Goal: Information Seeking & Learning: Check status

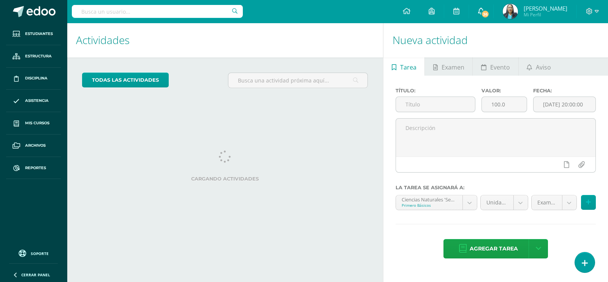
click at [490, 15] on span "36" at bounding box center [485, 14] width 8 height 8
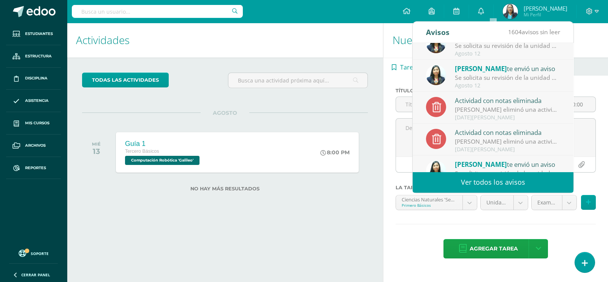
scroll to position [126, 0]
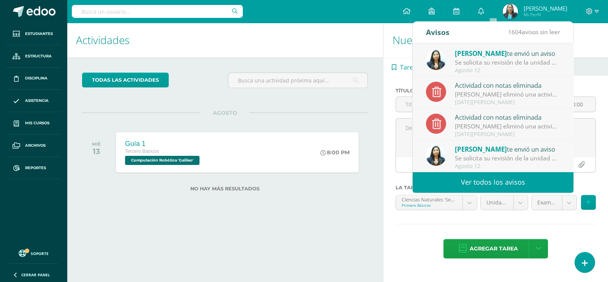
click at [488, 182] on link "Ver todos los avisos" at bounding box center [493, 182] width 161 height 21
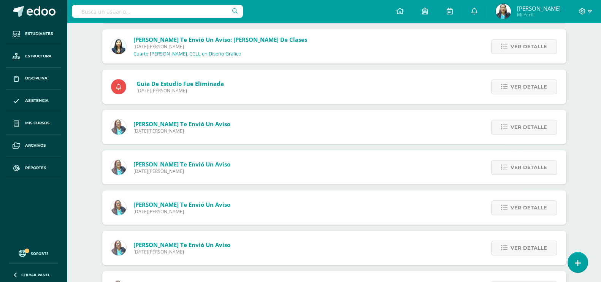
scroll to position [996, 0]
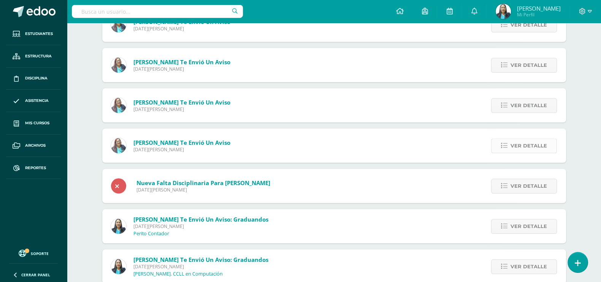
drag, startPoint x: 528, startPoint y: 142, endPoint x: 524, endPoint y: 142, distance: 4.2
click at [526, 142] on span "Ver detalle" at bounding box center [528, 146] width 36 height 14
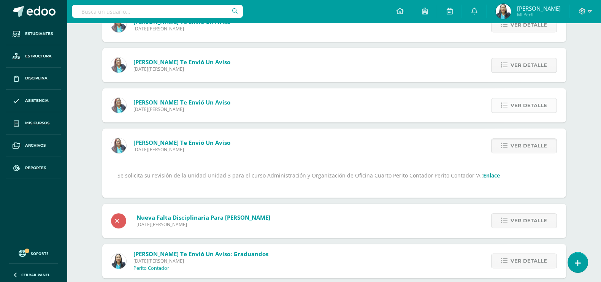
click at [528, 99] on span "Ver detalle" at bounding box center [528, 105] width 36 height 14
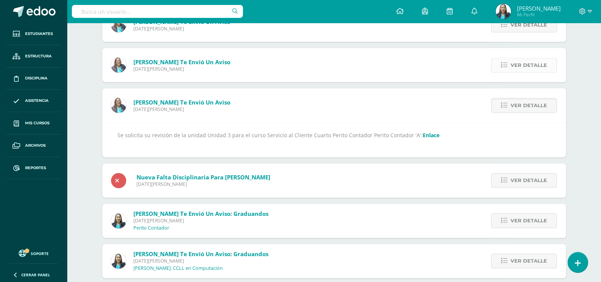
click at [525, 59] on span "Ver detalle" at bounding box center [528, 65] width 36 height 14
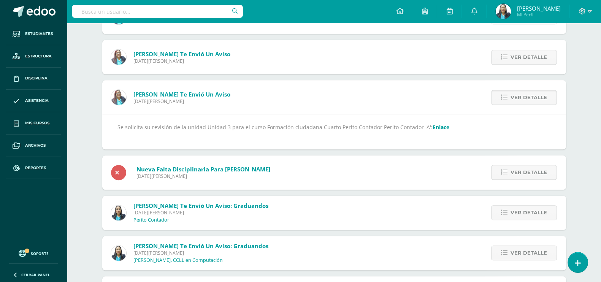
scroll to position [948, 0]
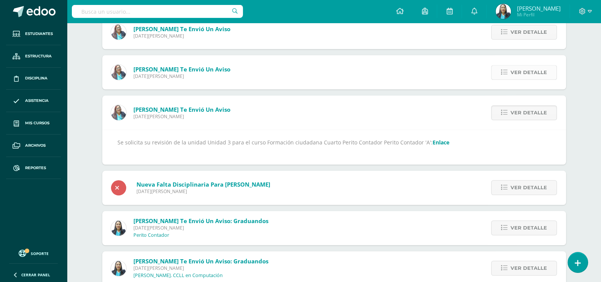
click at [533, 66] on span "Ver detalle" at bounding box center [528, 72] width 36 height 14
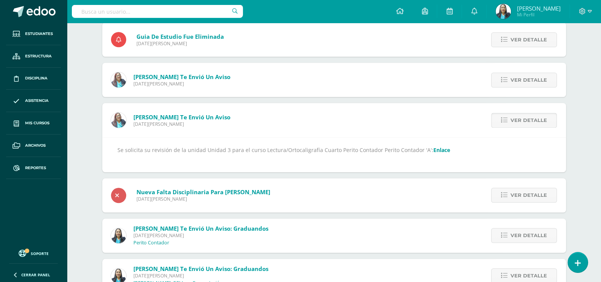
scroll to position [853, 0]
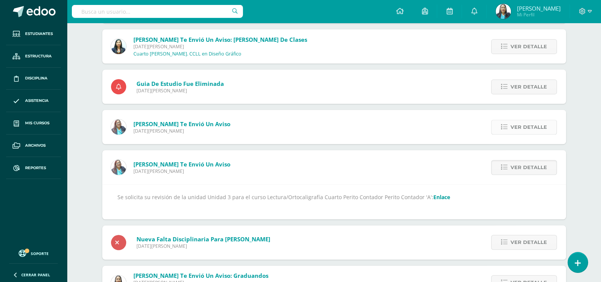
click at [532, 126] on span "Ver detalle" at bounding box center [528, 127] width 36 height 14
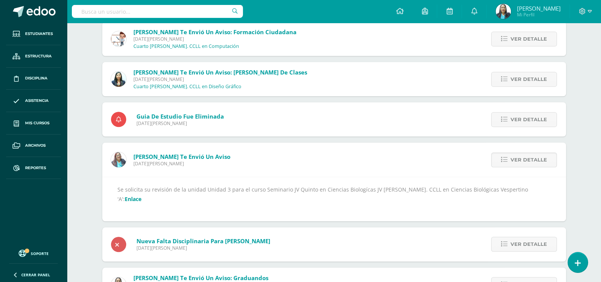
scroll to position [806, 0]
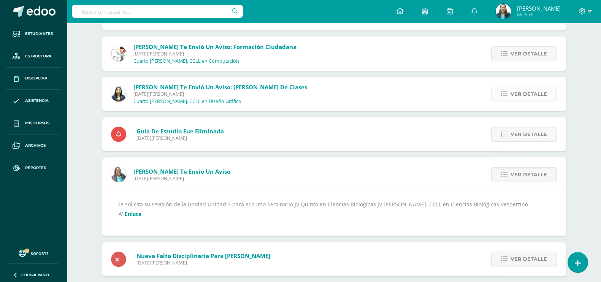
click at [534, 95] on span "Ver detalle" at bounding box center [528, 94] width 36 height 14
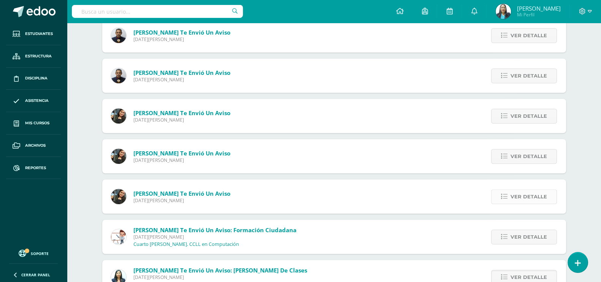
scroll to position [568, 0]
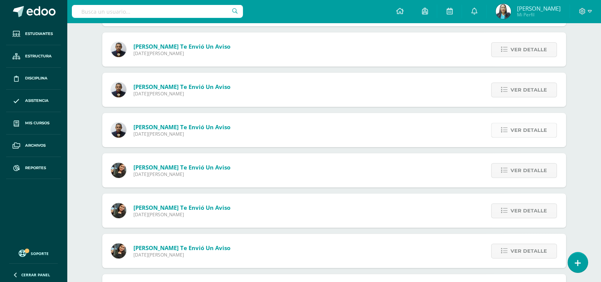
click at [524, 128] on span "Ver detalle" at bounding box center [528, 130] width 36 height 14
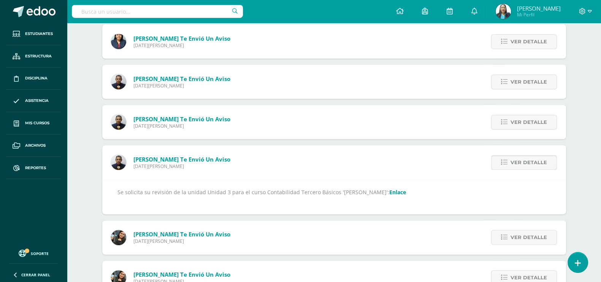
scroll to position [521, 0]
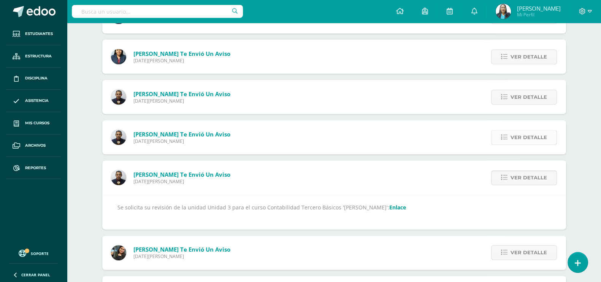
click at [528, 132] on span "Ver detalle" at bounding box center [528, 137] width 36 height 14
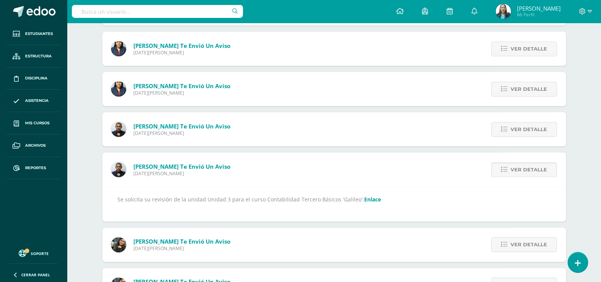
scroll to position [473, 0]
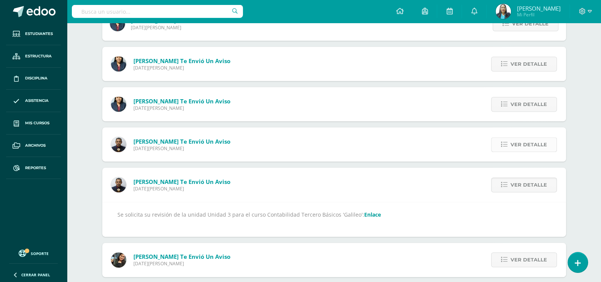
click at [525, 140] on span "Ver detalle" at bounding box center [528, 145] width 36 height 14
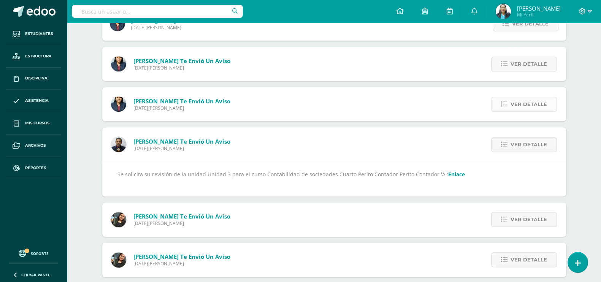
click at [528, 105] on span "Ver detalle" at bounding box center [528, 104] width 36 height 14
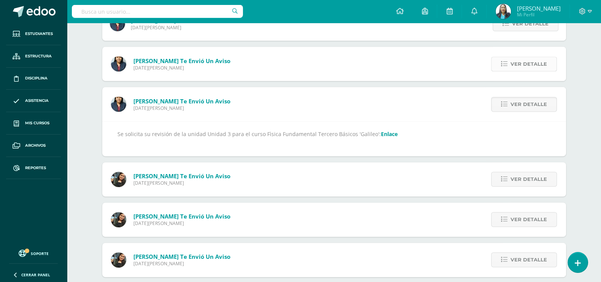
click at [529, 65] on span "Ver detalle" at bounding box center [528, 64] width 36 height 14
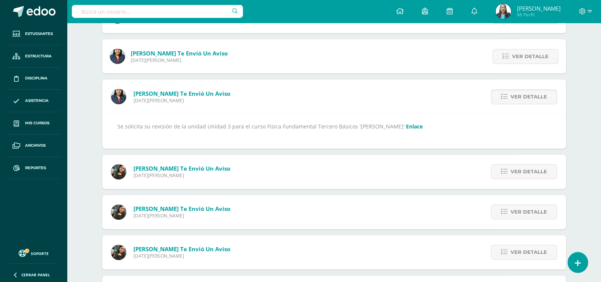
scroll to position [426, 0]
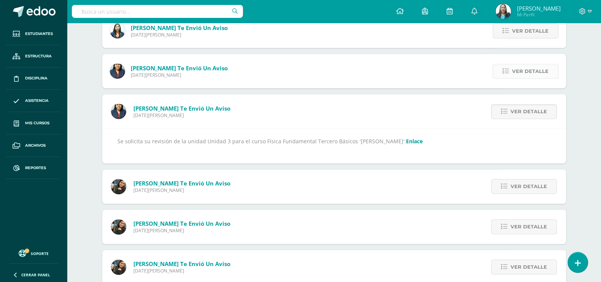
click at [530, 74] on span "Ver detalle" at bounding box center [530, 71] width 36 height 14
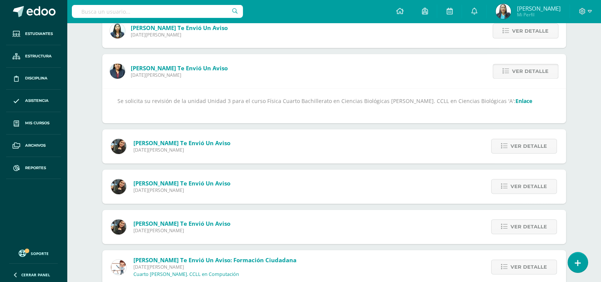
scroll to position [331, 0]
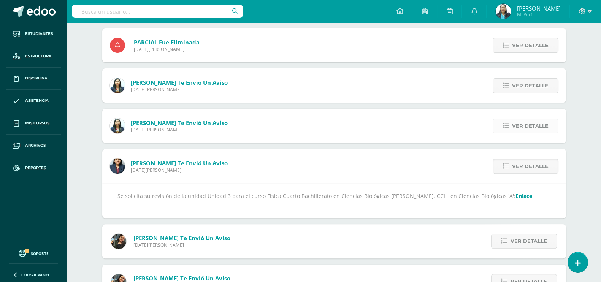
click at [531, 120] on span "Ver detalle" at bounding box center [530, 126] width 36 height 14
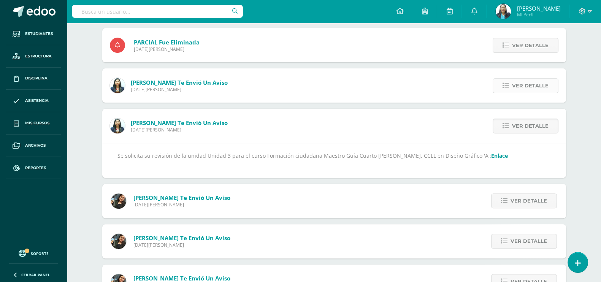
click at [529, 88] on span "Ver detalle" at bounding box center [530, 86] width 36 height 14
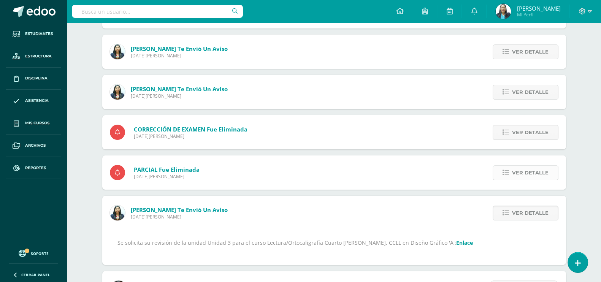
scroll to position [188, 0]
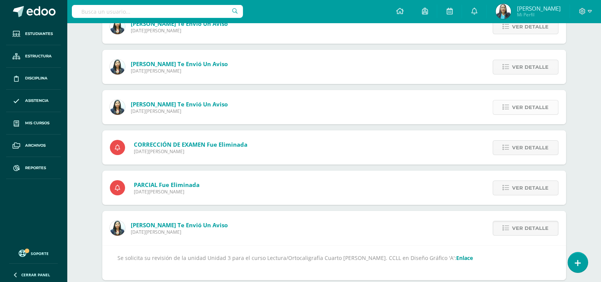
click at [526, 111] on span "Ver detalle" at bounding box center [530, 107] width 36 height 14
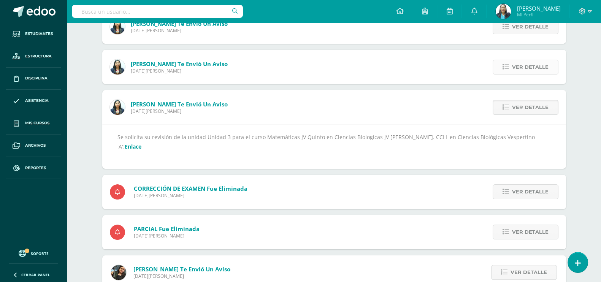
click at [528, 66] on span "Ver detalle" at bounding box center [530, 67] width 36 height 14
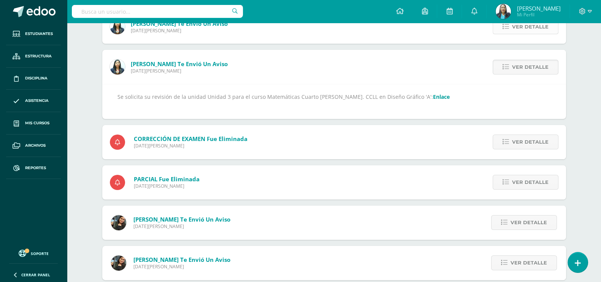
click at [532, 29] on span "Ver detalle" at bounding box center [530, 27] width 36 height 14
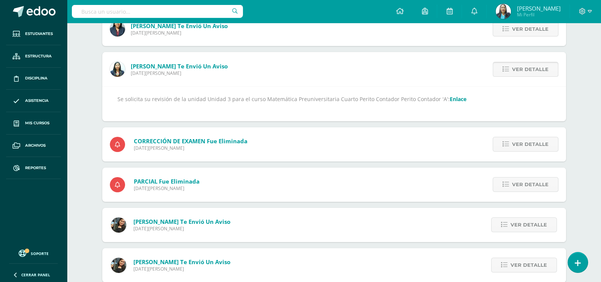
scroll to position [93, 0]
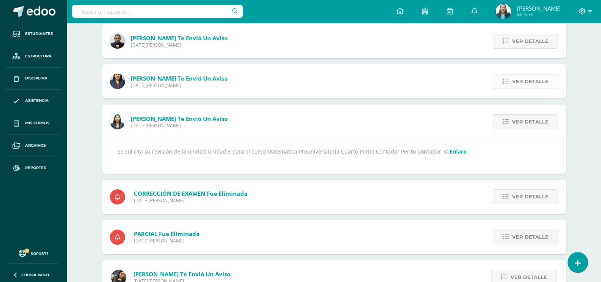
click at [536, 84] on span "Ver detalle" at bounding box center [530, 81] width 36 height 14
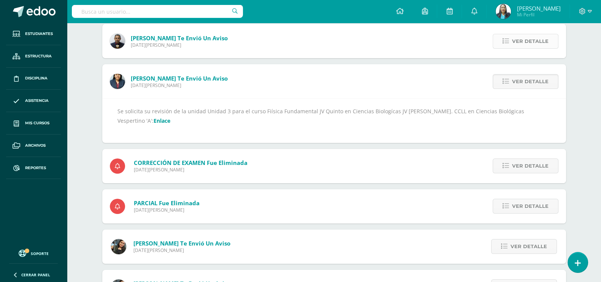
click at [533, 39] on span "Ver detalle" at bounding box center [530, 41] width 36 height 14
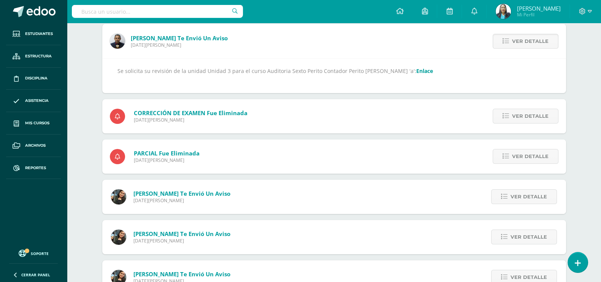
click at [416, 69] on link "Enlace" at bounding box center [424, 70] width 17 height 7
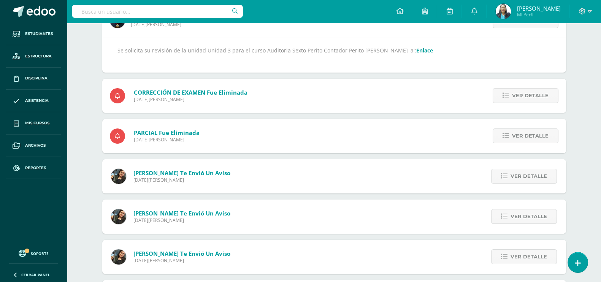
scroll to position [0, 0]
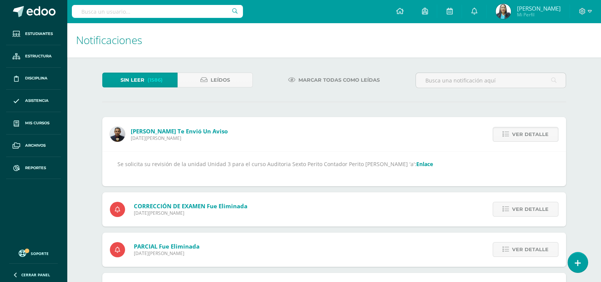
click at [142, 10] on input "text" at bounding box center [157, 11] width 171 height 13
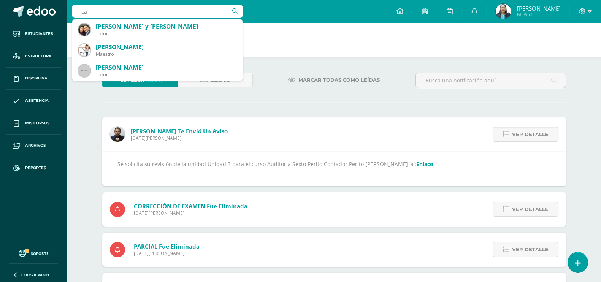
type input "c"
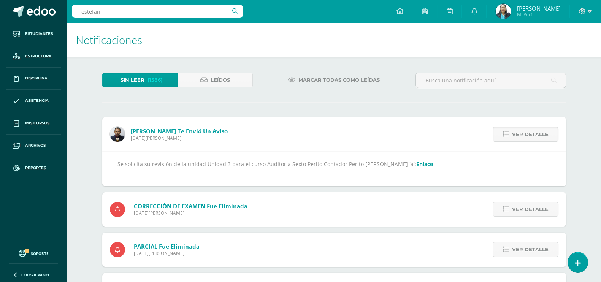
type input "estefany"
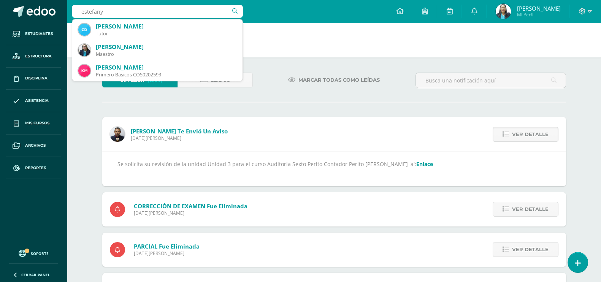
scroll to position [263, 0]
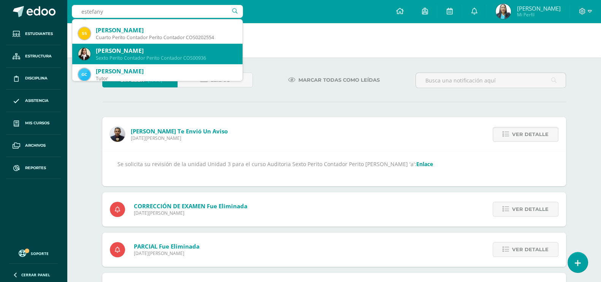
click at [187, 60] on div "Sexto Perito Contador Perito Contador COS00936" at bounding box center [166, 58] width 141 height 6
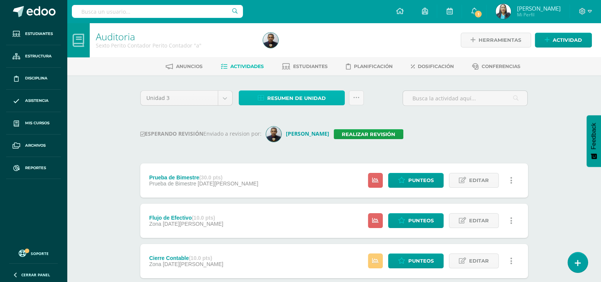
click at [312, 95] on span "Resumen de unidad" at bounding box center [296, 98] width 59 height 14
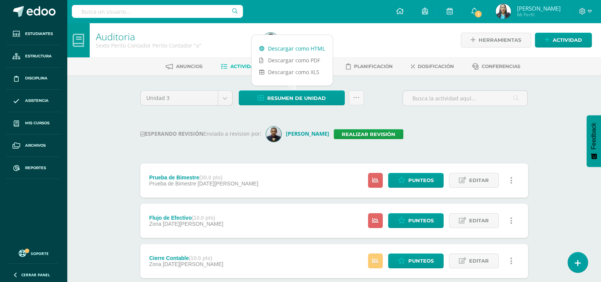
click at [316, 46] on link "Descargar como HTML" at bounding box center [292, 49] width 81 height 12
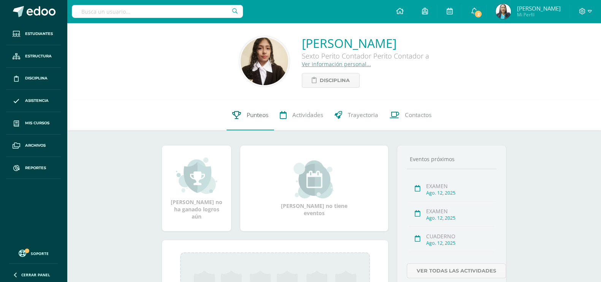
click at [253, 119] on link "Punteos" at bounding box center [251, 115] width 48 height 30
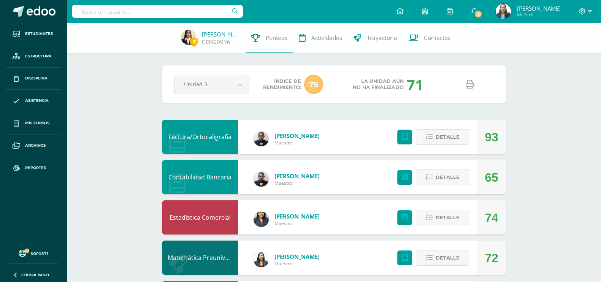
click at [469, 81] on icon at bounding box center [470, 84] width 8 height 8
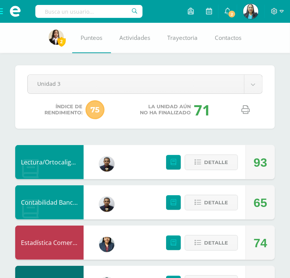
click at [97, 14] on input "text" at bounding box center [88, 11] width 107 height 13
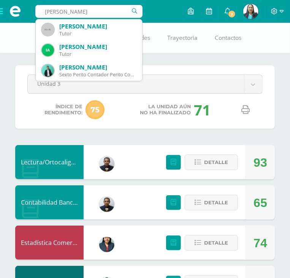
type input "ajcet perez"
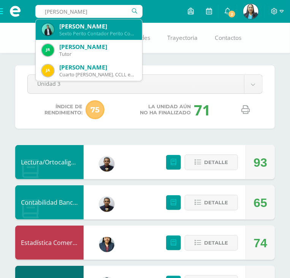
click at [95, 26] on div "José Pablo Ajcet Pérez" at bounding box center [97, 26] width 77 height 8
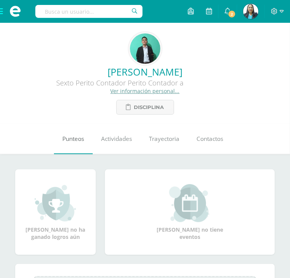
click at [76, 142] on span "Punteos" at bounding box center [73, 139] width 22 height 8
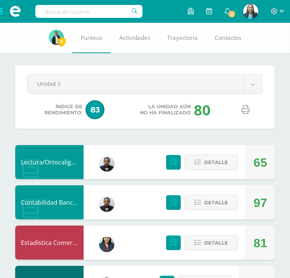
click at [250, 105] on link at bounding box center [245, 109] width 19 height 19
click at [87, 7] on input "text" at bounding box center [88, 11] width 107 height 13
type input "JONAT"
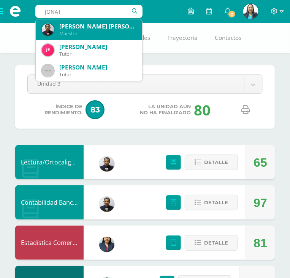
click at [92, 24] on div "[PERSON_NAME] [PERSON_NAME]" at bounding box center [97, 26] width 77 height 8
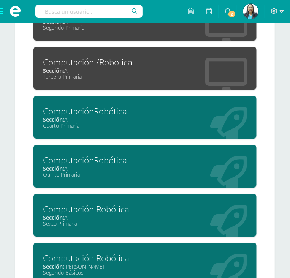
scroll to position [784, 0]
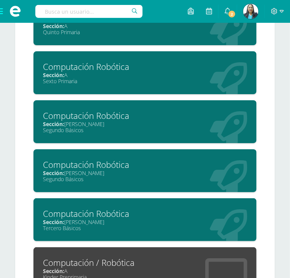
click at [184, 174] on div "Sección: Newton" at bounding box center [145, 173] width 204 height 7
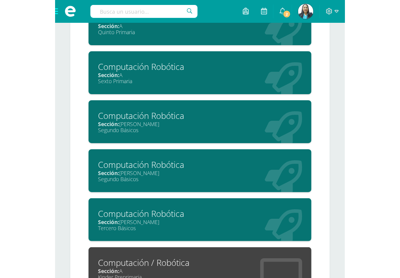
scroll to position [474, 0]
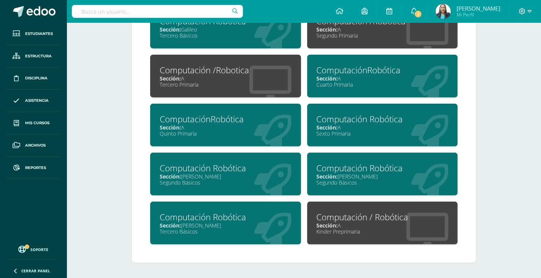
click at [378, 185] on div "Segundo Básicos" at bounding box center [383, 182] width 132 height 7
click at [379, 185] on div "Segundo Básicos" at bounding box center [383, 182] width 132 height 7
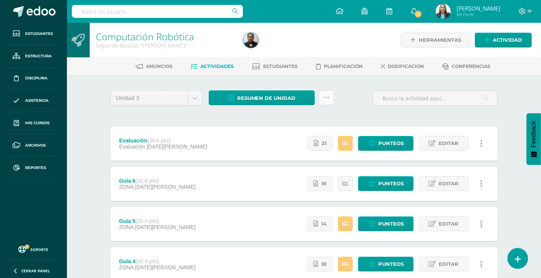
click at [322, 100] on link at bounding box center [326, 97] width 15 height 15
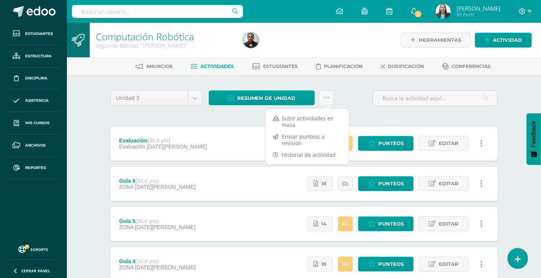
click at [361, 106] on div "Unidad 3 Unidad 1 Unidad 2 Unidad 3 Unidad 4 Resumen de unidad Descargar como H…" at bounding box center [304, 101] width 394 height 22
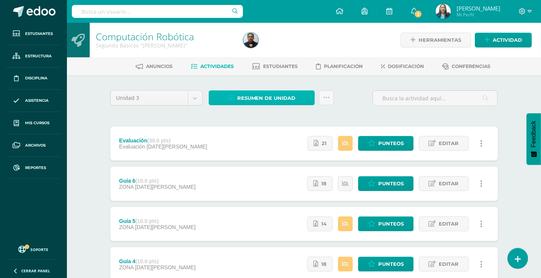
click at [267, 97] on span "Resumen de unidad" at bounding box center [266, 98] width 59 height 14
click at [326, 98] on icon at bounding box center [326, 98] width 6 height 6
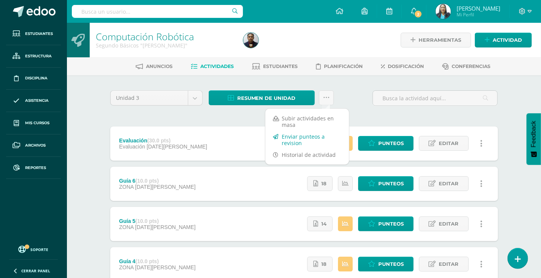
click at [304, 136] on link "Enviar punteos a revision" at bounding box center [307, 140] width 84 height 18
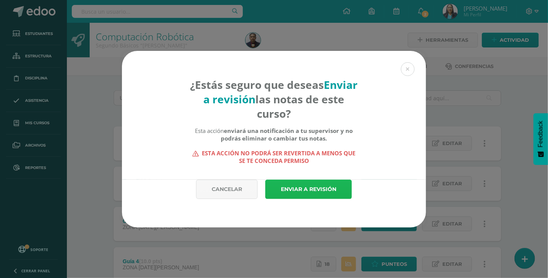
click at [320, 189] on link "Enviar a revisión" at bounding box center [308, 189] width 87 height 19
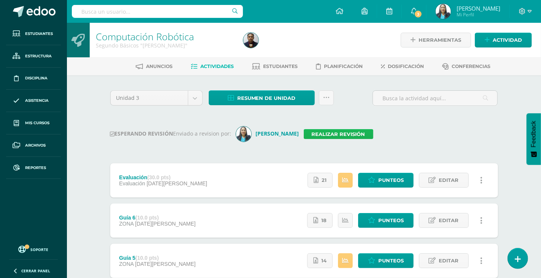
click at [344, 133] on link "Realizar revisión" at bounding box center [339, 134] width 70 height 10
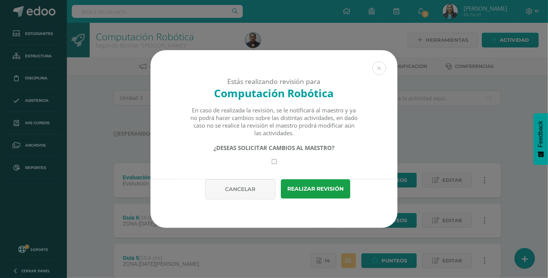
click at [274, 160] on input "checkbox" at bounding box center [274, 161] width 5 height 5
checkbox input "true"
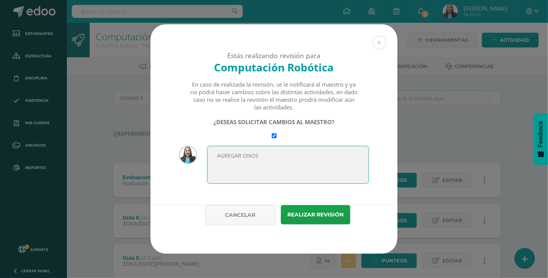
click at [243, 160] on textarea "AGREGAR ONOS" at bounding box center [288, 165] width 162 height 38
type textarea "AGREGAR BONOS"
click at [383, 39] on button at bounding box center [379, 43] width 14 height 14
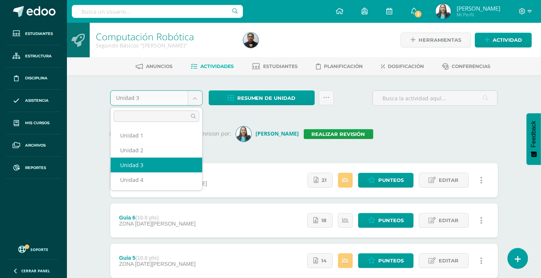
click at [198, 100] on body "Esta unidad ha sido marcada para revisión Estudiantes Estructura Disciplina Asi…" at bounding box center [270, 265] width 541 height 530
click at [163, 188] on ul "Unidad 1 Unidad 2 Unidad 3 Unidad 4" at bounding box center [157, 157] width 92 height 65
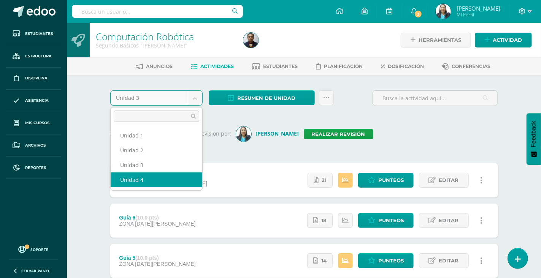
select select "Unidad 4"
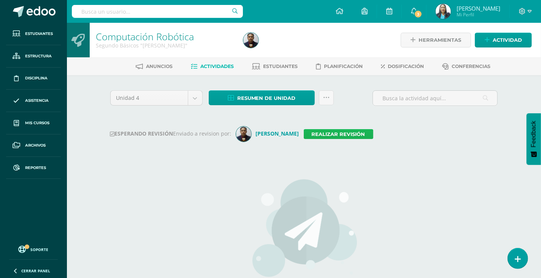
click at [312, 135] on link "Realizar revisión" at bounding box center [339, 134] width 70 height 10
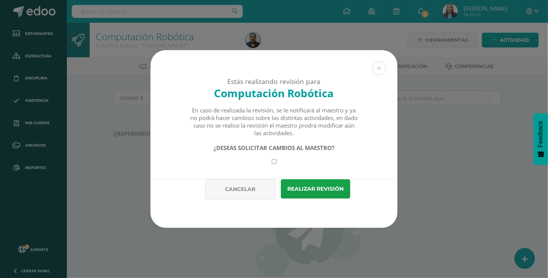
click at [275, 163] on input "checkbox" at bounding box center [274, 161] width 5 height 5
checkbox input "true"
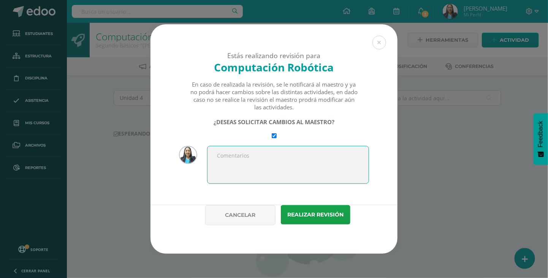
type textarea "S"
type textarea "AGREGAR BONOS"
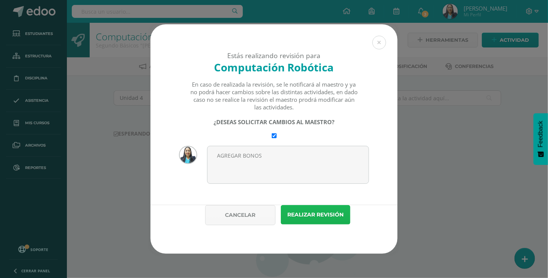
click at [300, 213] on button "Realizar revisión" at bounding box center [316, 214] width 70 height 19
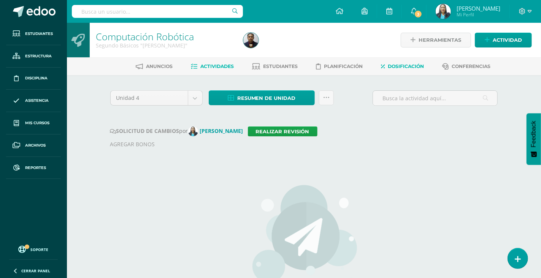
click at [408, 69] on span "Dosificación" at bounding box center [406, 66] width 36 height 6
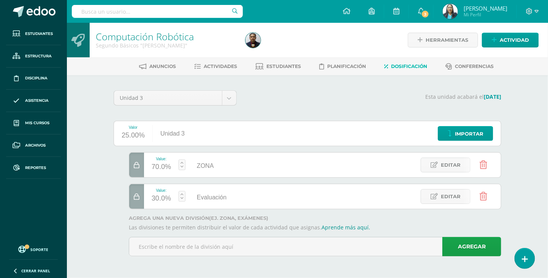
click at [116, 13] on input "text" at bounding box center [157, 11] width 171 height 13
type input "[PERSON_NAME] ACJET"
click at [138, 12] on input "[PERSON_NAME] ACJET" at bounding box center [157, 11] width 171 height 13
click at [17, 7] on span at bounding box center [18, 11] width 11 height 11
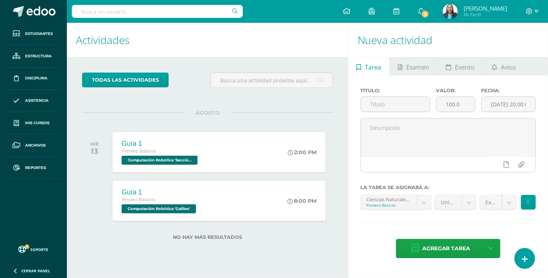
click at [141, 10] on input "text" at bounding box center [157, 11] width 171 height 13
type input "[PERSON_NAME]"
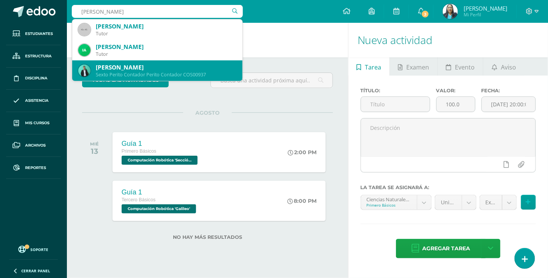
click at [146, 71] on div "Sexto Perito Contador Perito Contador COS00937" at bounding box center [166, 74] width 141 height 6
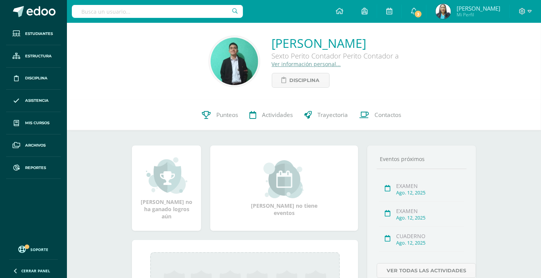
click at [116, 13] on input "text" at bounding box center [157, 11] width 171 height 13
type input "4"
type input "[PERSON_NAME]"
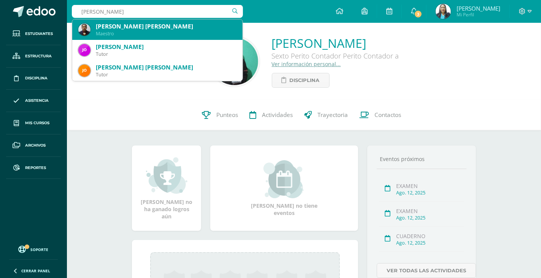
click at [120, 33] on div "Maestro" at bounding box center [166, 33] width 141 height 6
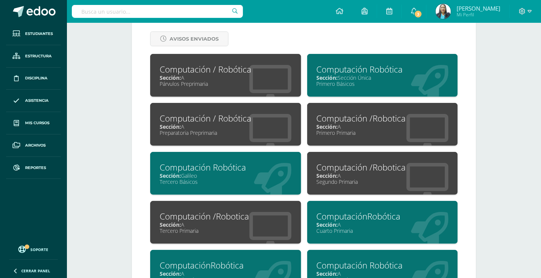
scroll to position [380, 0]
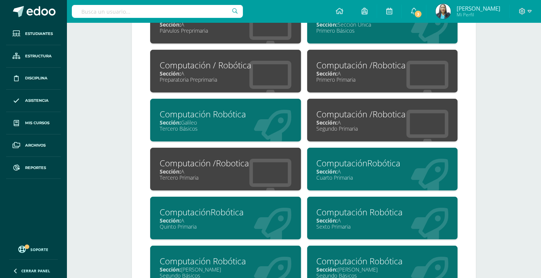
click at [487, 205] on div "Editar Cancelar Guardar Acerca de [PERSON_NAME] Pequeña biografía: Maestro enca…" at bounding box center [304, 47] width 374 height 649
click at [488, 220] on div "Editar Cancelar Guardar Acerca de [PERSON_NAME] Pequeña biografía: Maestro enca…" at bounding box center [304, 47] width 374 height 649
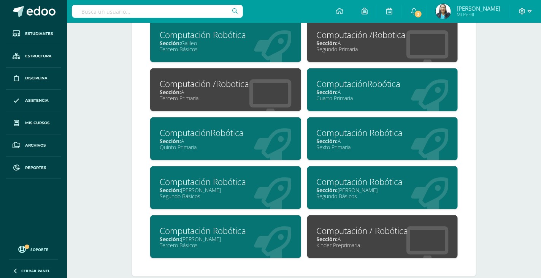
scroll to position [474, 0]
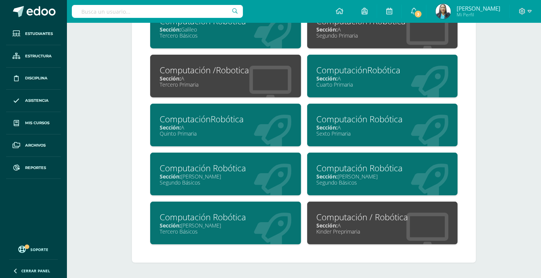
click at [387, 182] on div "Segundo Básicos" at bounding box center [383, 182] width 132 height 7
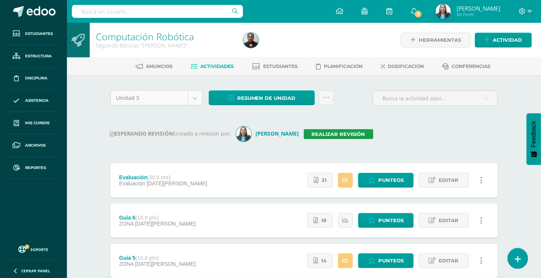
click at [198, 99] on body "Estudiantes Estructura Disciplina Asistencia Mis cursos Archivos Reportes Sopor…" at bounding box center [270, 265] width 541 height 530
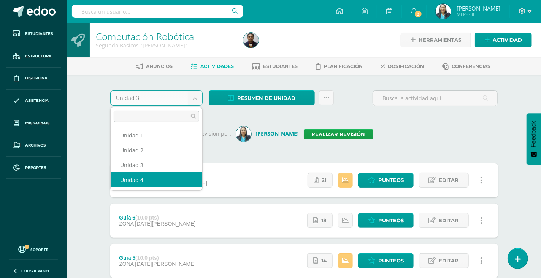
select select "Unidad 4"
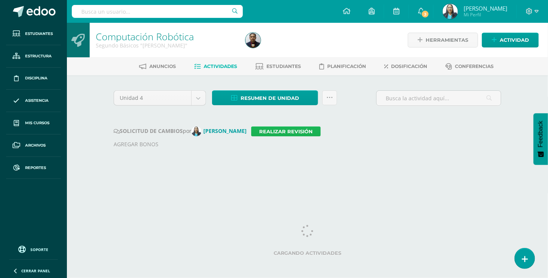
click at [298, 132] on link "Realizar revisión" at bounding box center [286, 132] width 70 height 10
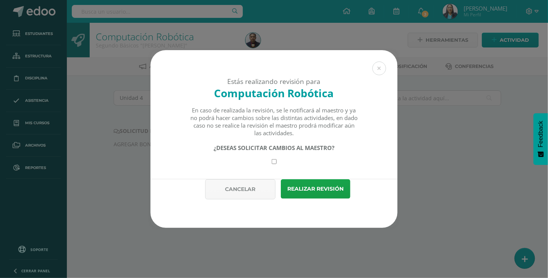
click at [274, 164] on input "checkbox" at bounding box center [274, 161] width 5 height 5
checkbox input "true"
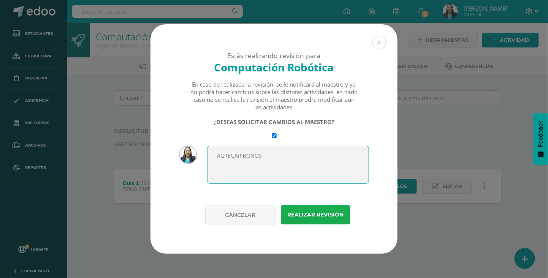
type textarea "AGREGAR BONOS"
click at [309, 215] on button "Realizar revisión" at bounding box center [316, 214] width 70 height 19
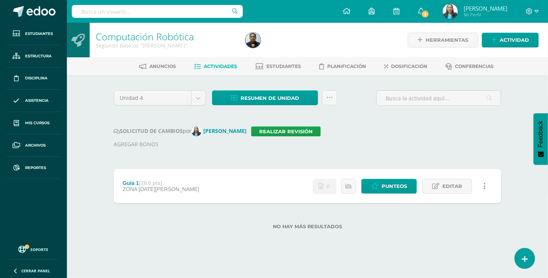
click at [152, 10] on input "text" at bounding box center [157, 11] width 171 height 13
type input "[PERSON_NAME]"
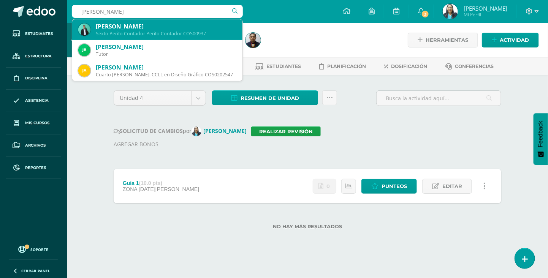
click at [152, 34] on div "Sexto Perito Contador Perito Contador COS00937" at bounding box center [166, 33] width 141 height 6
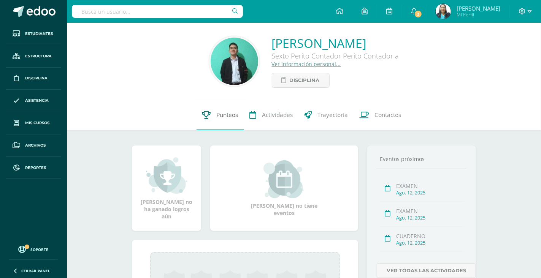
click at [230, 116] on span "Punteos" at bounding box center [228, 115] width 22 height 8
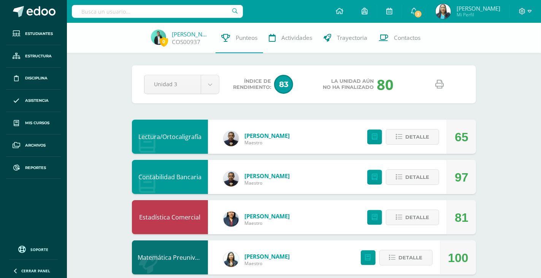
click at [440, 85] on icon at bounding box center [440, 84] width 8 height 8
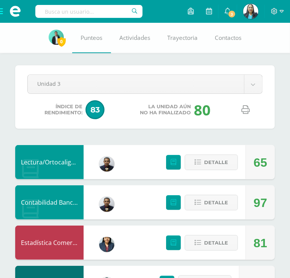
click at [64, 14] on input "text" at bounding box center [88, 11] width 107 height 13
type input "[PERSON_NAME]"
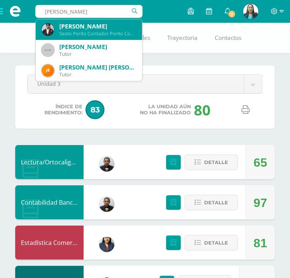
click at [67, 36] on div "Sexto Perito Contador Perito Contador COS00137" at bounding box center [97, 33] width 77 height 6
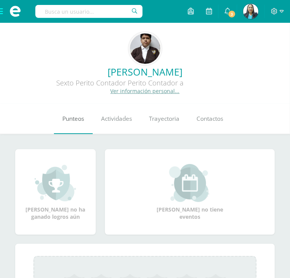
click at [79, 119] on span "Punteos" at bounding box center [73, 119] width 22 height 8
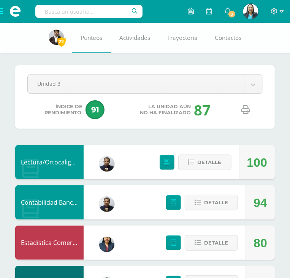
click at [248, 113] on icon at bounding box center [245, 110] width 8 height 8
click at [99, 12] on input "text" at bounding box center [88, 11] width 107 height 13
type input "JONATAN JOSUE CASTRO"
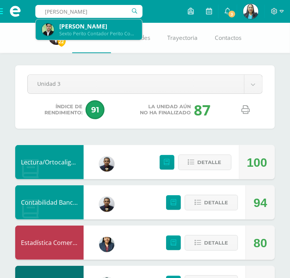
click at [100, 29] on div "Jonatan Josué Castro Torres" at bounding box center [97, 26] width 77 height 8
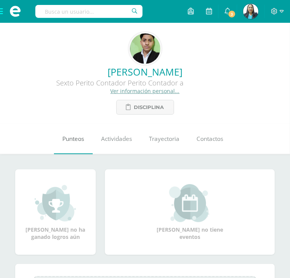
click at [68, 141] on span "Punteos" at bounding box center [73, 139] width 22 height 8
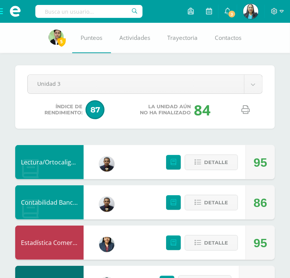
click at [251, 114] on link at bounding box center [245, 109] width 19 height 19
click at [103, 13] on input "text" at bounding box center [88, 11] width 107 height 13
type input "[PERSON_NAME]"
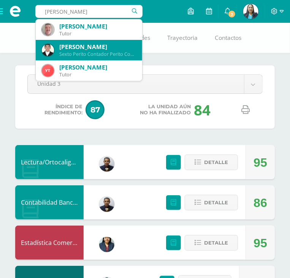
click at [101, 49] on div "[PERSON_NAME]" at bounding box center [97, 47] width 77 height 8
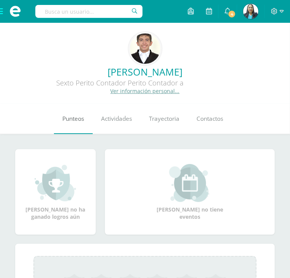
click at [73, 114] on link "Punteos" at bounding box center [73, 119] width 39 height 30
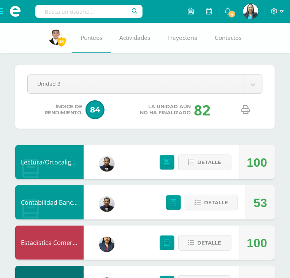
click at [247, 114] on link at bounding box center [245, 109] width 19 height 19
click at [103, 15] on input "text" at bounding box center [88, 11] width 107 height 13
click at [49, 11] on input "DMIAN LAZARO ANGEL JOSUE" at bounding box center [88, 11] width 107 height 13
type input "DAMIAN LAZARO ANGEL JOSUE"
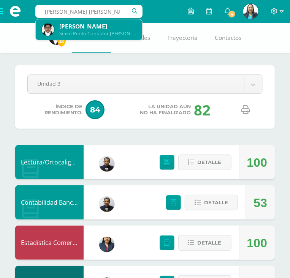
click at [92, 30] on div "Sexto Perito Contador Perito Contador COS00815" at bounding box center [97, 33] width 77 height 6
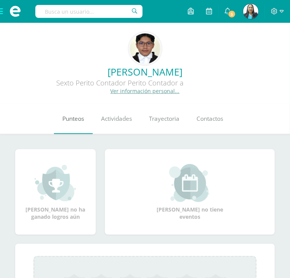
click at [67, 117] on span "Punteos" at bounding box center [73, 119] width 22 height 8
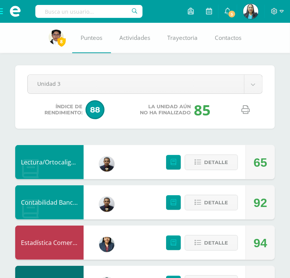
click at [244, 108] on icon at bounding box center [245, 110] width 8 height 8
click at [80, 13] on input "text" at bounding box center [88, 11] width 107 height 13
type input "DIAZ CORADO"
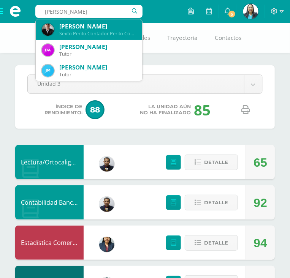
click at [89, 28] on div "Nery Alexander Diaz Coronado" at bounding box center [97, 26] width 77 height 8
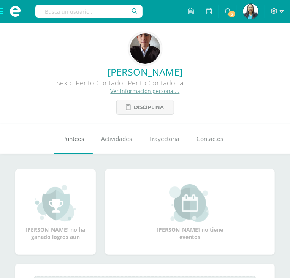
click at [88, 136] on link "Punteos" at bounding box center [73, 139] width 39 height 30
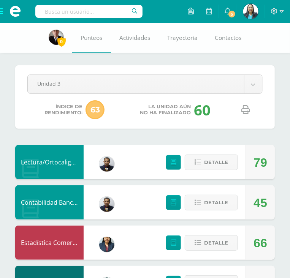
click at [249, 111] on icon at bounding box center [245, 110] width 8 height 8
click at [73, 6] on input "text" at bounding box center [88, 11] width 107 height 13
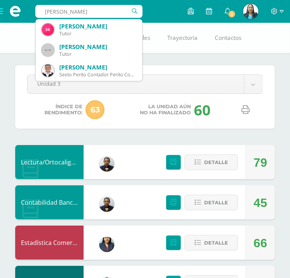
type input "ESPINOZA SANTIZO"
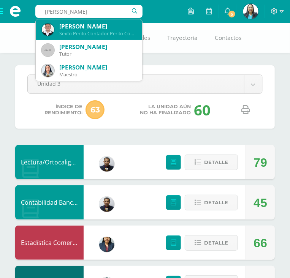
click at [93, 37] on div "Anibal José Espinoza Santizo Sexto Perito Contador Perito Contador COS00962" at bounding box center [89, 29] width 94 height 21
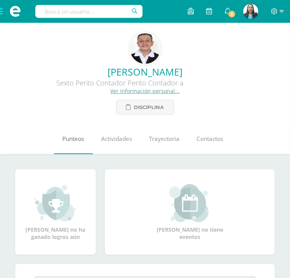
click at [80, 138] on span "Punteos" at bounding box center [73, 139] width 22 height 8
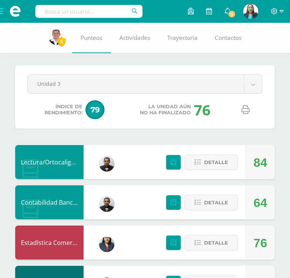
click at [250, 113] on link at bounding box center [245, 109] width 19 height 19
click at [74, 13] on input "text" at bounding box center [88, 11] width 107 height 13
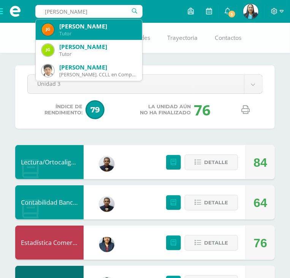
scroll to position [0, 2]
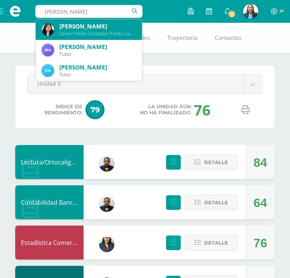
type input "[PERSON_NAME] KATHERI"
click at [117, 26] on div "[PERSON_NAME]" at bounding box center [97, 26] width 77 height 8
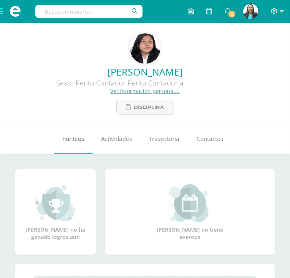
click at [77, 136] on span "Punteos" at bounding box center [73, 139] width 22 height 8
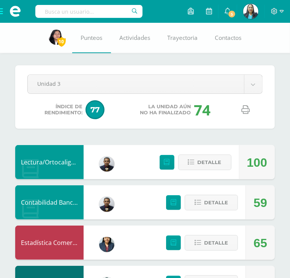
click at [247, 107] on icon at bounding box center [245, 110] width 8 height 8
